Goal: Task Accomplishment & Management: Manage account settings

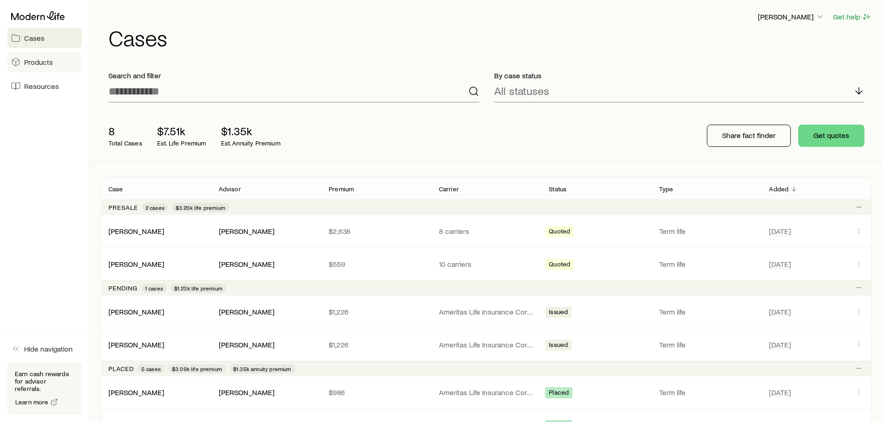
click at [53, 62] on link "Products" at bounding box center [44, 62] width 74 height 20
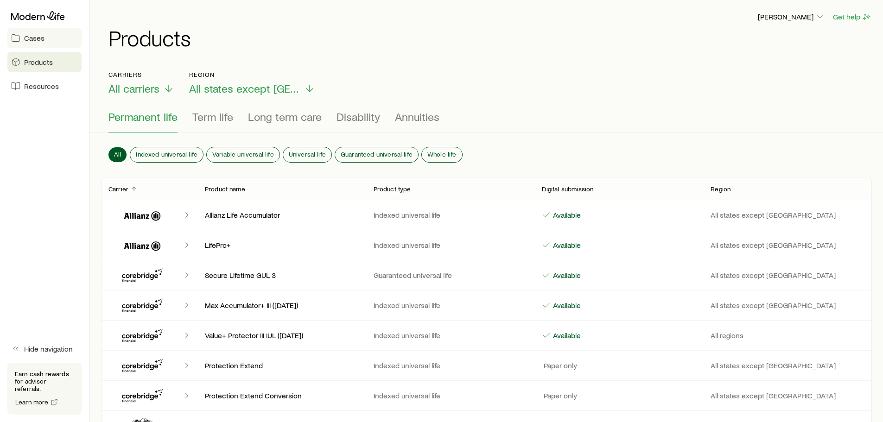
click at [51, 43] on link "Cases" at bounding box center [44, 38] width 74 height 20
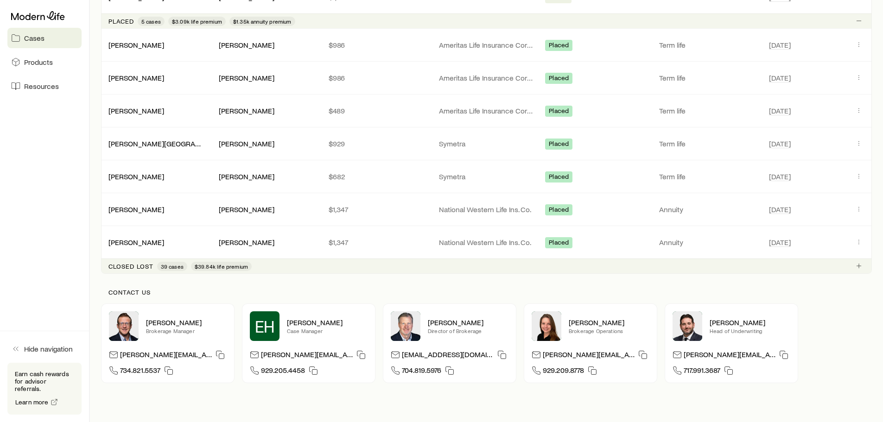
scroll to position [262, 0]
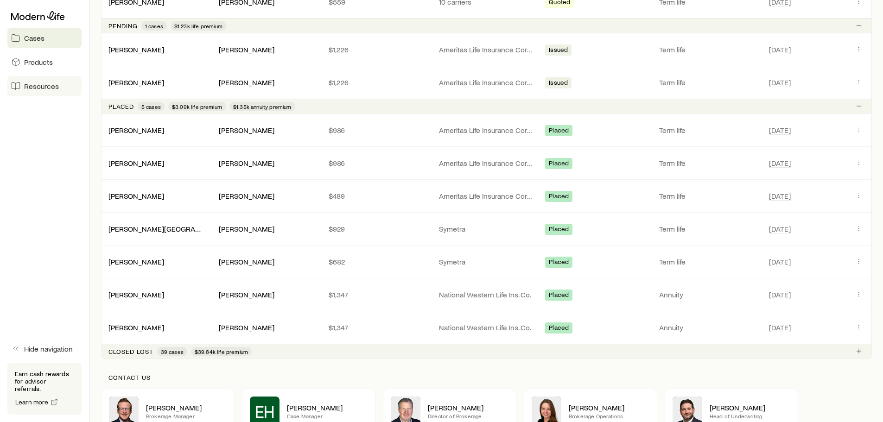
click at [52, 89] on span "Resources" at bounding box center [41, 86] width 35 height 9
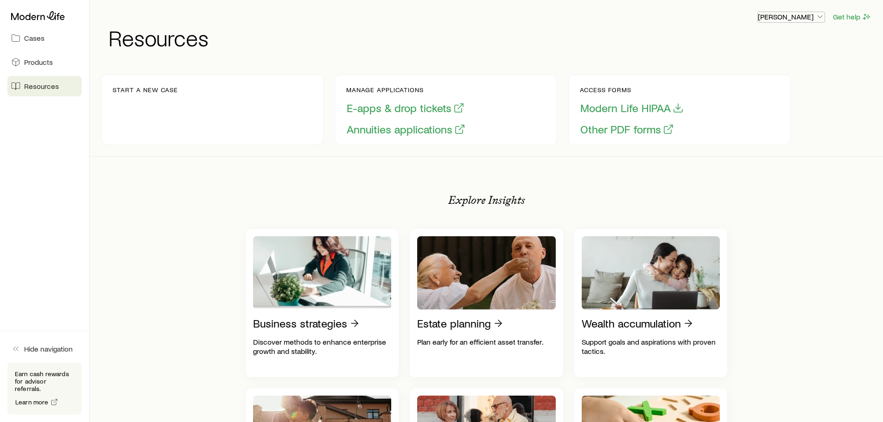
click at [807, 17] on p "[PERSON_NAME]" at bounding box center [791, 16] width 67 height 9
click at [750, 41] on span "Sign out" at bounding box center [746, 42] width 25 height 9
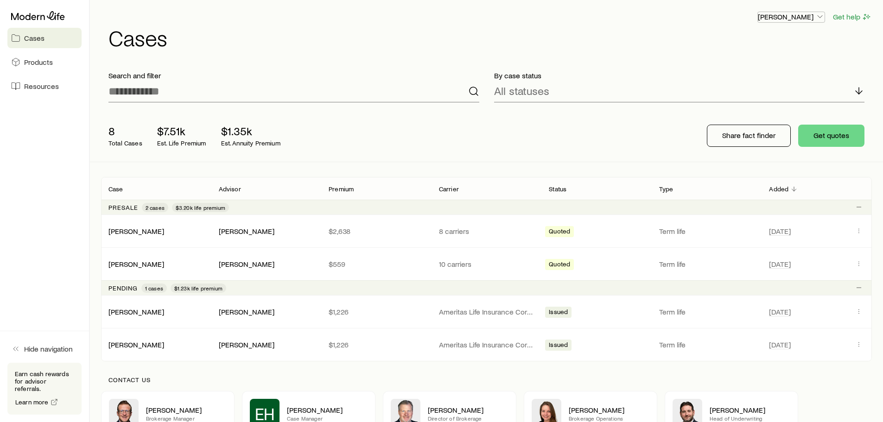
click at [794, 18] on p "[PERSON_NAME]" at bounding box center [791, 16] width 67 height 9
click at [753, 48] on button "Sign out" at bounding box center [770, 42] width 104 height 17
